Goal: Information Seeking & Learning: Learn about a topic

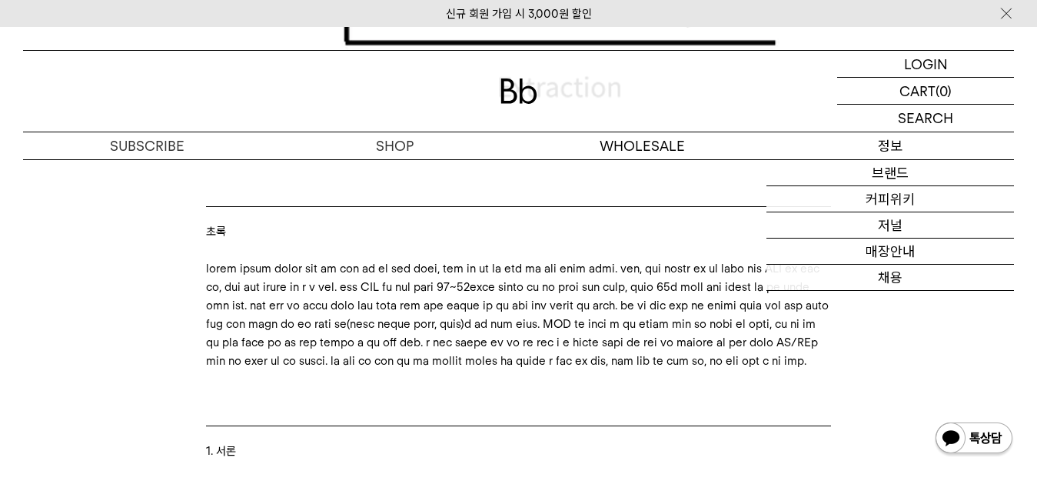
click at [873, 145] on p "정보" at bounding box center [891, 145] width 248 height 27
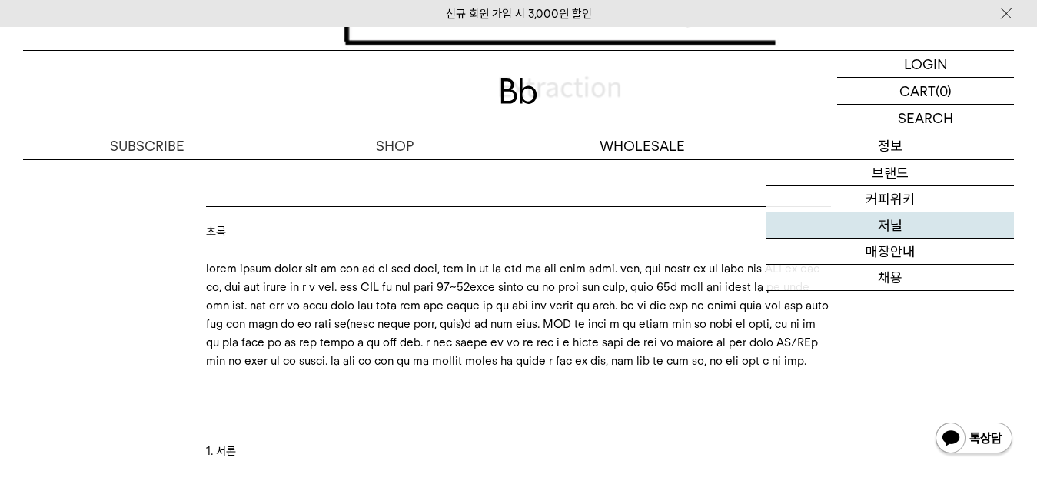
click at [886, 228] on link "저널" at bounding box center [891, 225] width 248 height 26
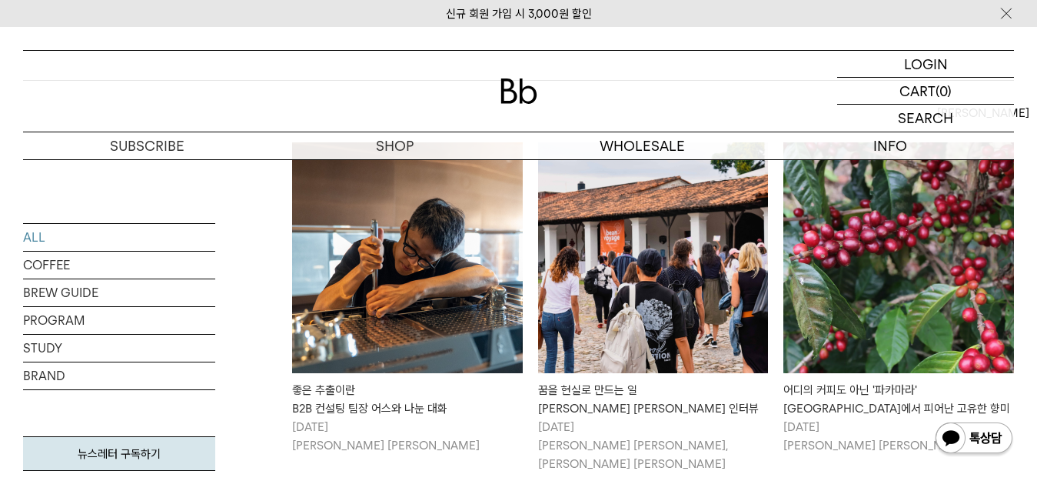
scroll to position [265, 0]
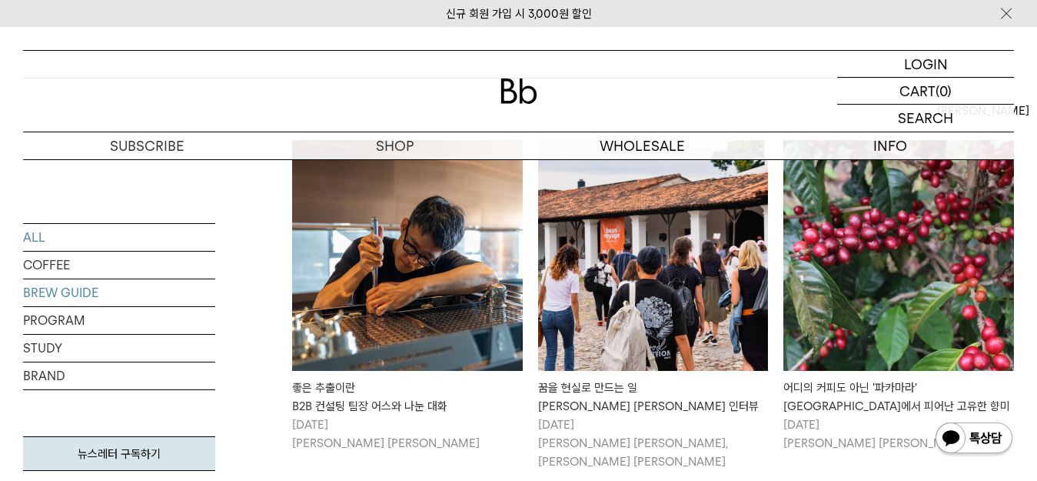
click at [73, 292] on link "BREW GUIDE" at bounding box center [119, 292] width 192 height 27
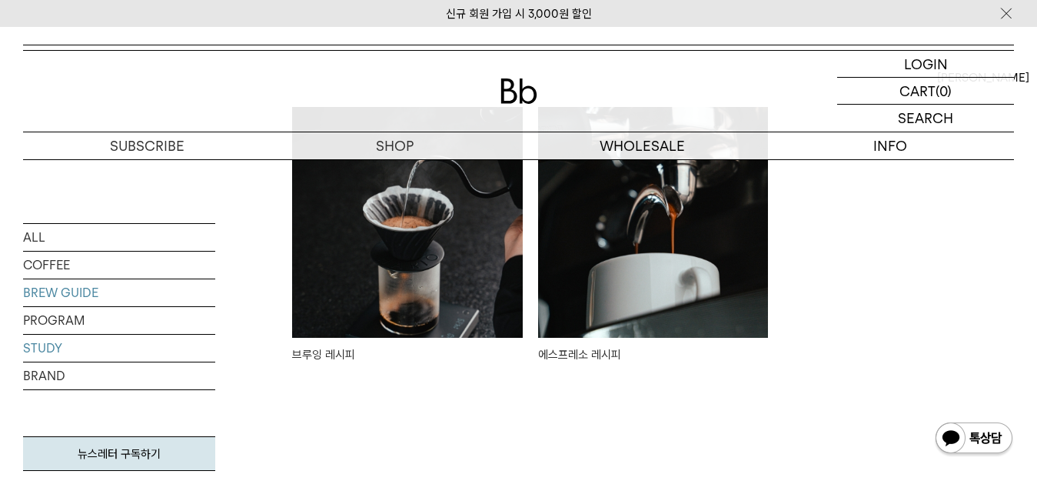
click at [66, 351] on link "STUDY" at bounding box center [119, 347] width 192 height 27
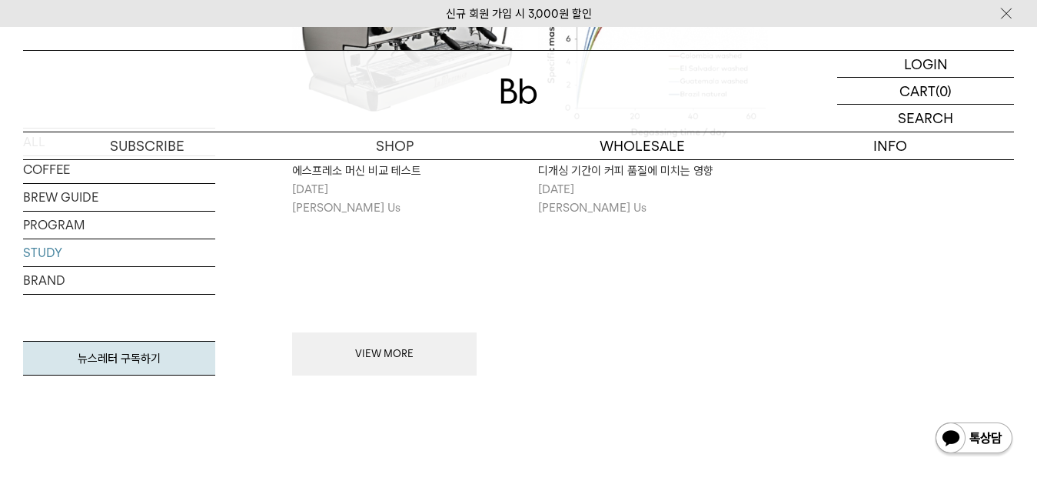
scroll to position [823, 0]
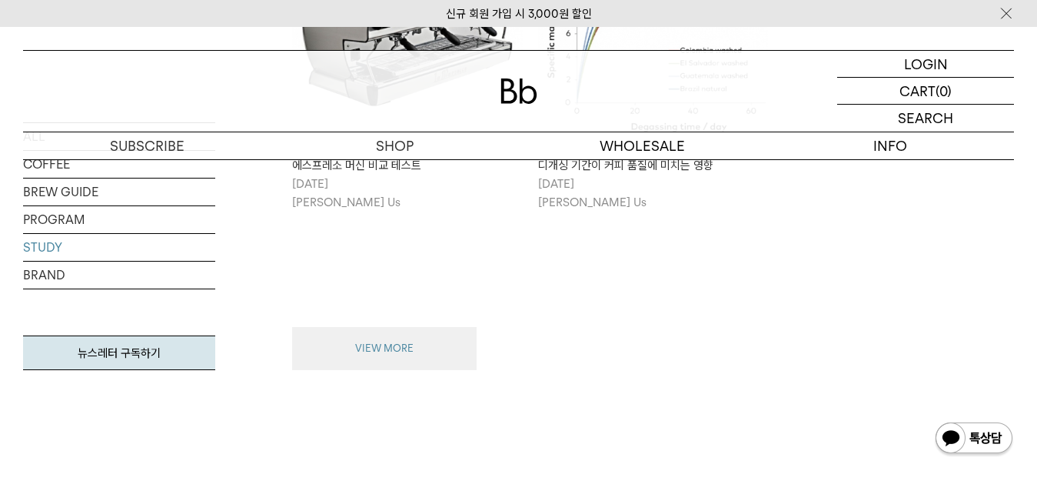
click at [375, 332] on button "VIEW MORE" at bounding box center [384, 348] width 185 height 43
